Goal: Information Seeking & Learning: Learn about a topic

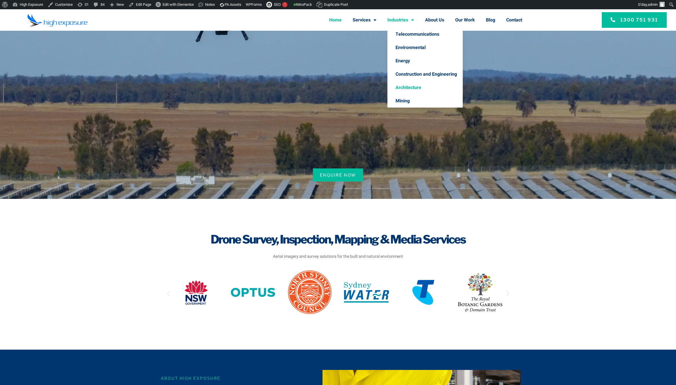
click at [405, 88] on link "Architecture" at bounding box center [425, 87] width 75 height 13
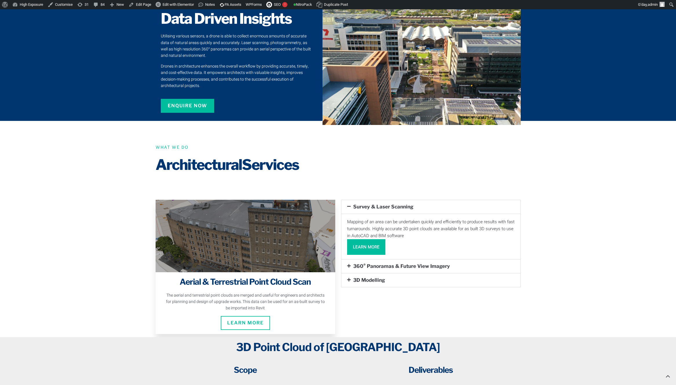
scroll to position [431, 0]
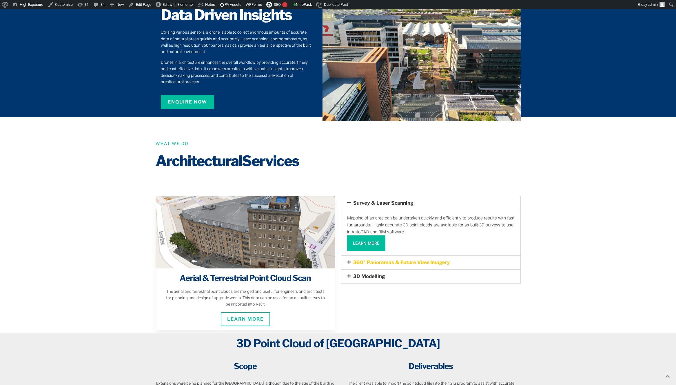
click at [355, 259] on link "360° Panoramas & Future View Imagery" at bounding box center [401, 262] width 97 height 6
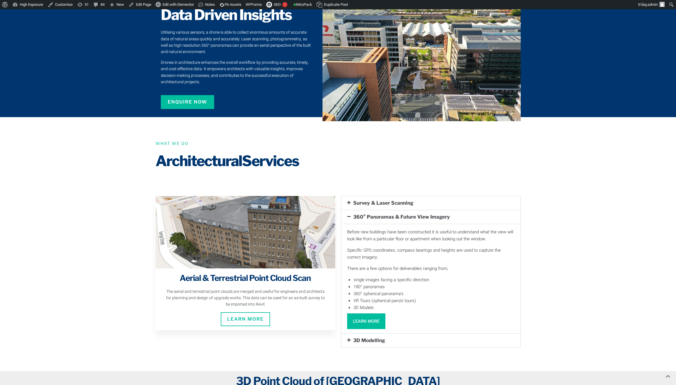
click at [365, 317] on link "Learn More" at bounding box center [366, 321] width 38 height 16
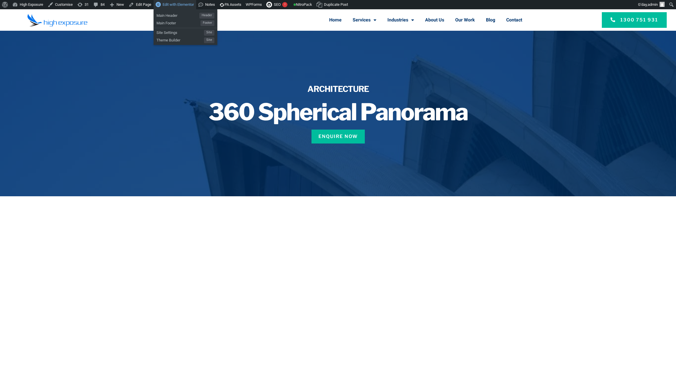
click at [177, 4] on span "Edit with Elementor" at bounding box center [178, 4] width 31 height 4
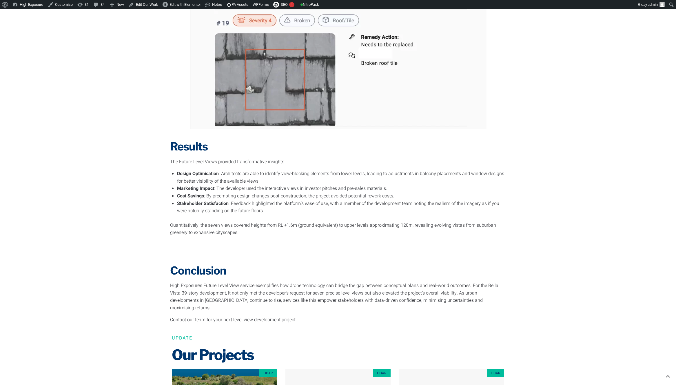
scroll to position [1087, 0]
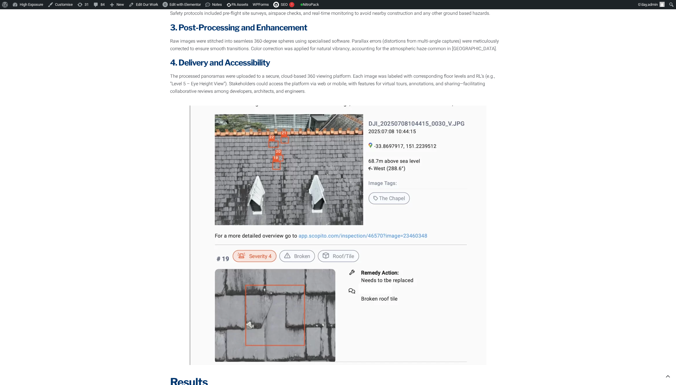
click at [384, 208] on img at bounding box center [338, 235] width 297 height 259
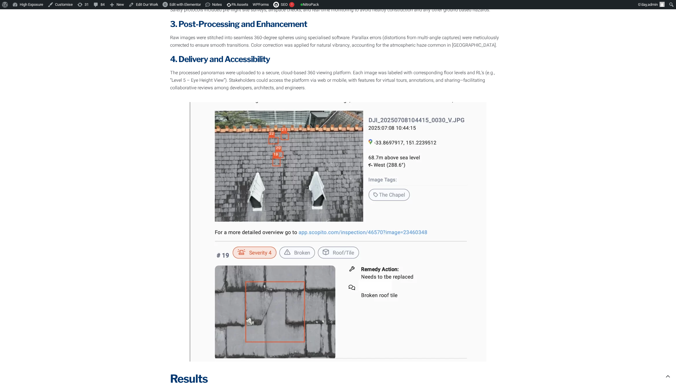
scroll to position [1131, 0]
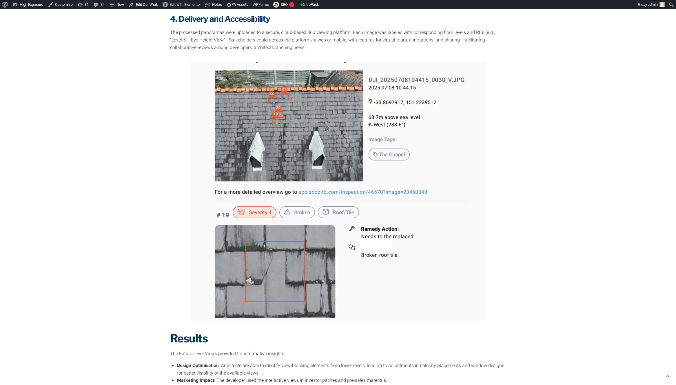
click at [340, 192] on img at bounding box center [338, 191] width 297 height 259
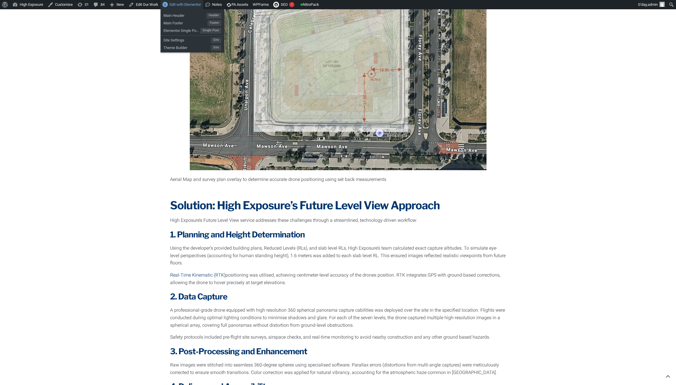
click at [185, 4] on span "Edit with Elementor" at bounding box center [185, 4] width 31 height 4
